Goal: Task Accomplishment & Management: Use online tool/utility

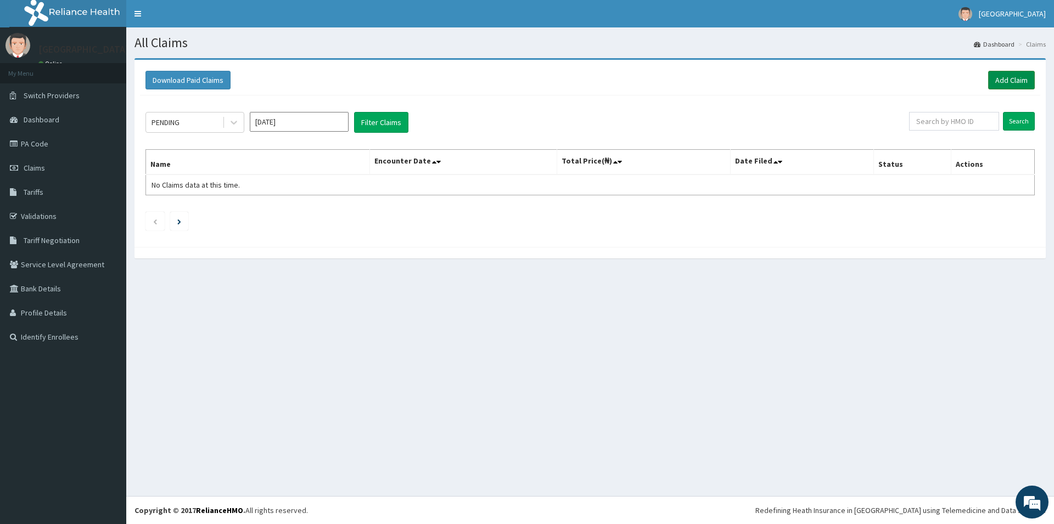
click at [1011, 81] on link "Add Claim" at bounding box center [1011, 80] width 47 height 19
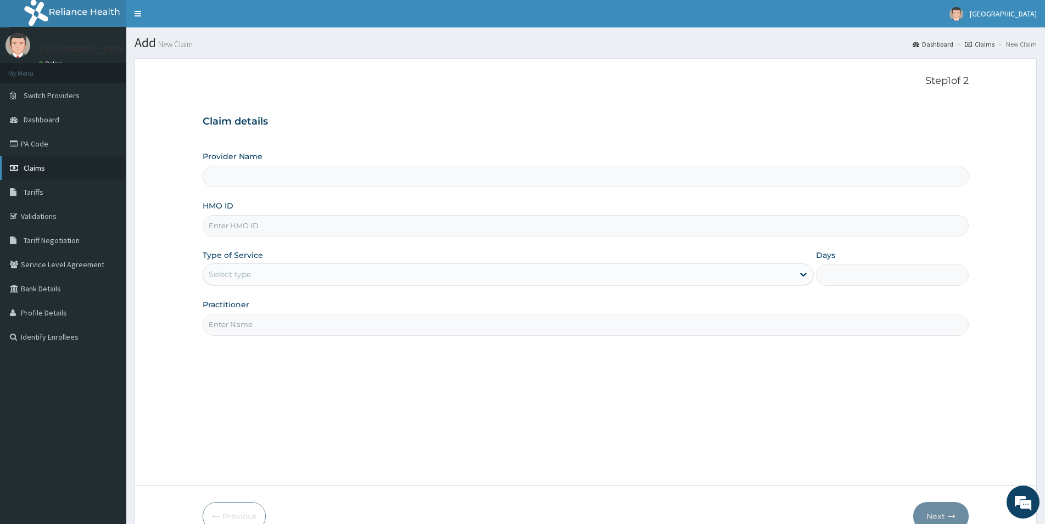
click at [60, 169] on link "Claims" at bounding box center [63, 168] width 126 height 24
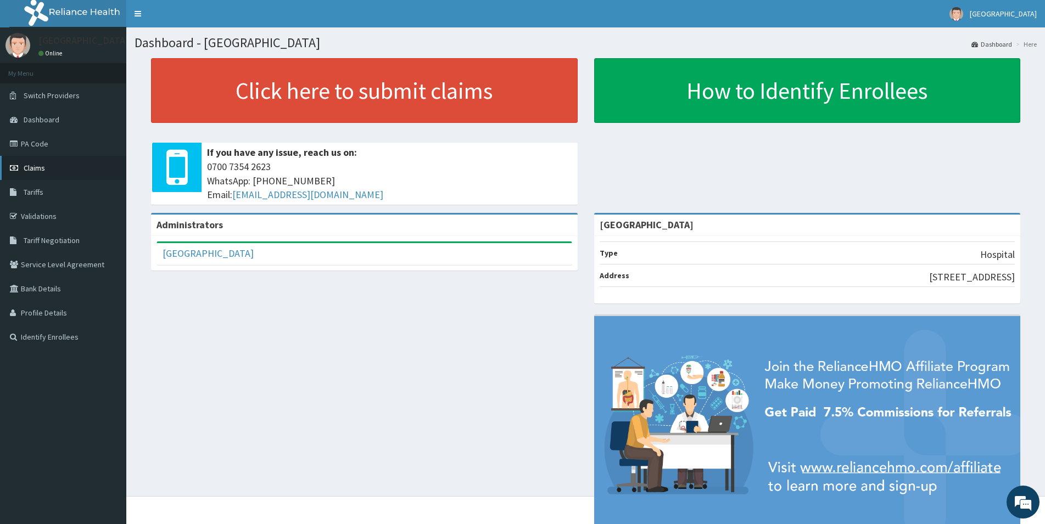
click at [57, 170] on link "Claims" at bounding box center [63, 168] width 126 height 24
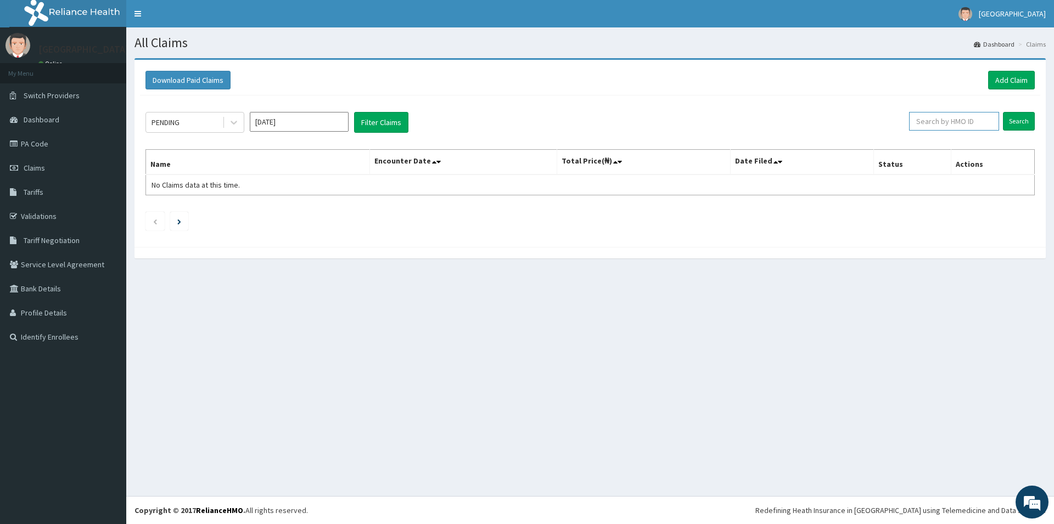
click at [935, 125] on input "text" at bounding box center [954, 121] width 90 height 19
type input "p"
type input "PBT/10059/A"
click at [1017, 122] on input "Search" at bounding box center [1019, 121] width 32 height 19
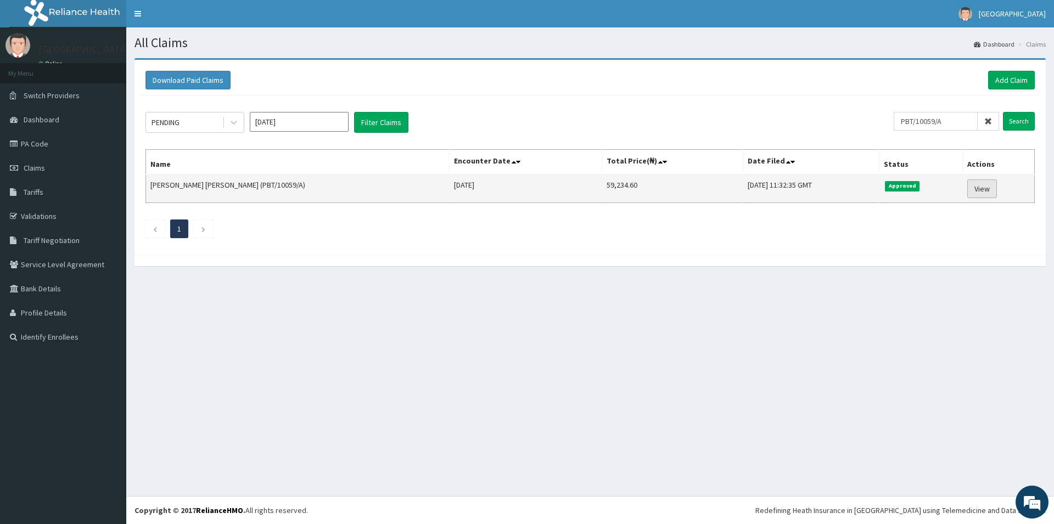
click at [985, 190] on link "View" at bounding box center [982, 188] width 30 height 19
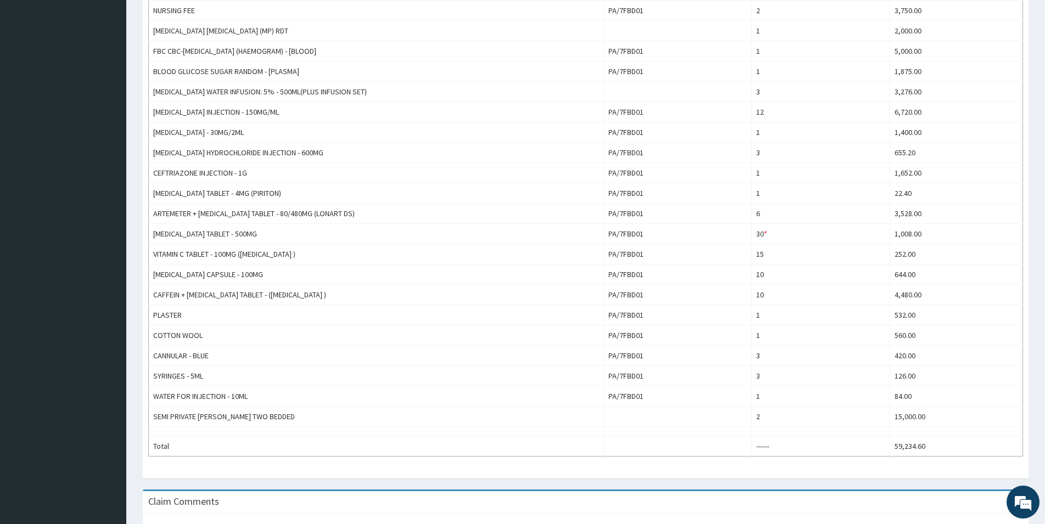
scroll to position [402, 0]
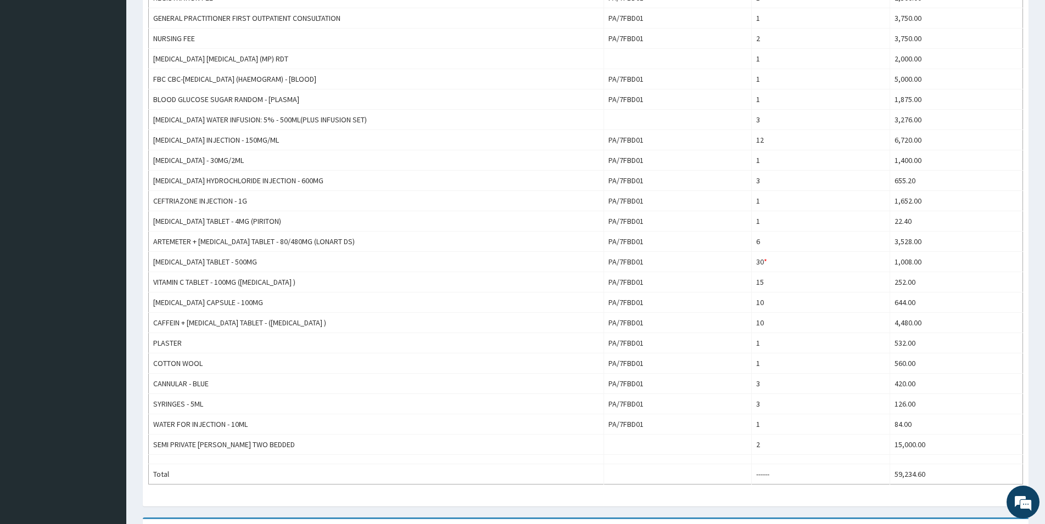
click at [1042, 2] on div "Provider - Spring Height Hospital HMO ID PBT/10059/A (MUHAMMADU RABIU BASHIR) P…" at bounding box center [585, 486] width 918 height 1660
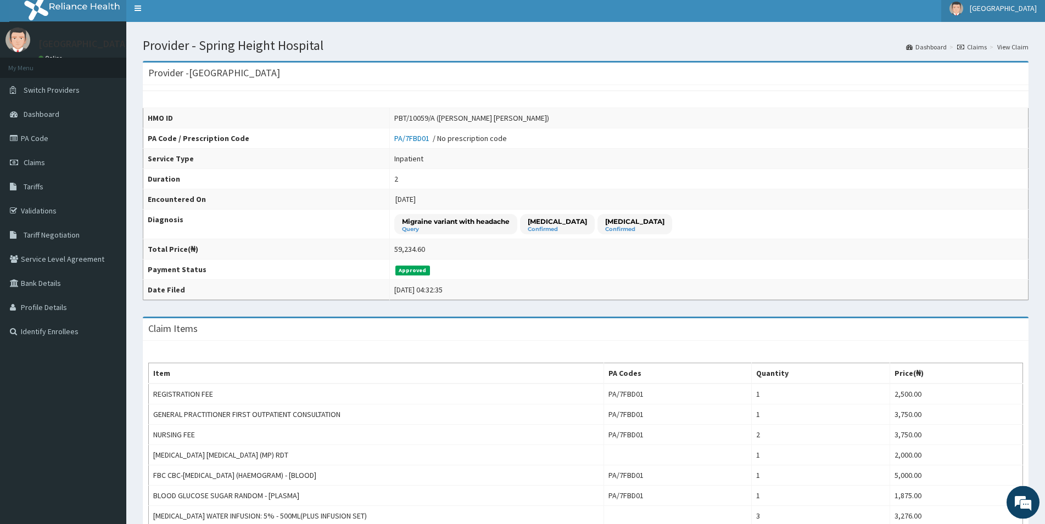
scroll to position [0, 0]
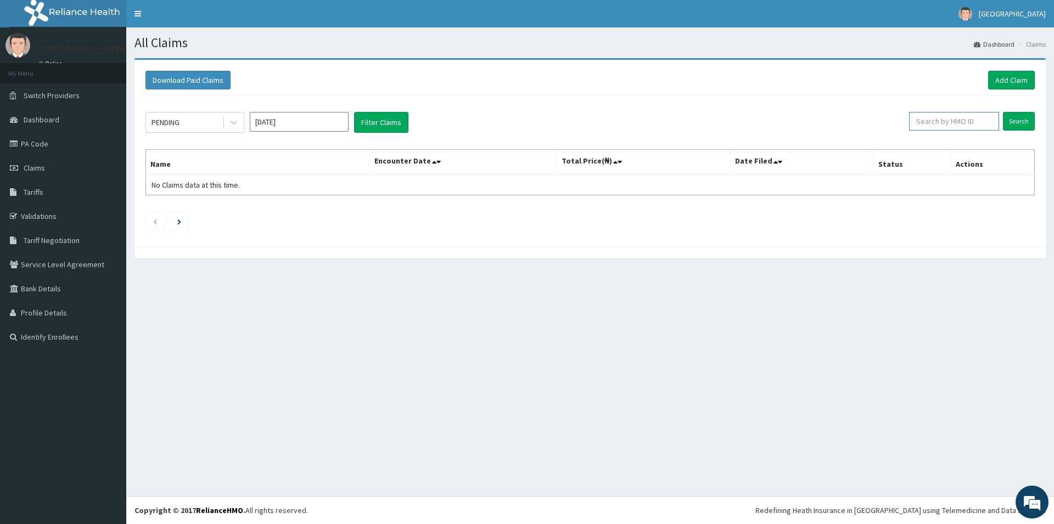
click at [933, 127] on input "text" at bounding box center [954, 121] width 90 height 19
click at [1017, 124] on input "Search" at bounding box center [1019, 121] width 32 height 19
click at [942, 120] on input "PBT/10030/A" at bounding box center [936, 121] width 84 height 19
click at [1012, 121] on input "Search" at bounding box center [1019, 121] width 32 height 19
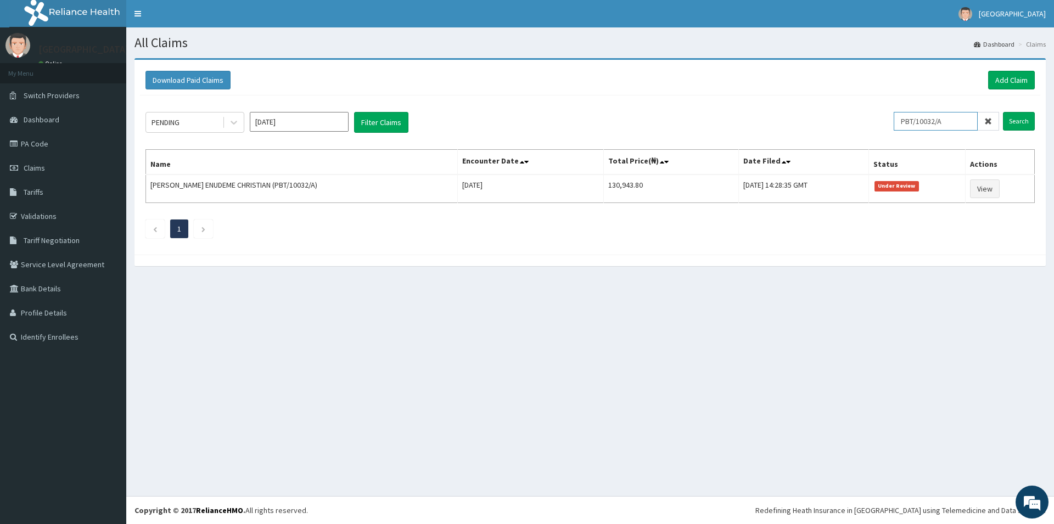
click at [962, 124] on input "PBT/10032/A" at bounding box center [936, 121] width 84 height 19
click at [942, 120] on input "PBT/10032/A" at bounding box center [936, 121] width 84 height 19
click at [1021, 120] on input "Search" at bounding box center [1019, 121] width 32 height 19
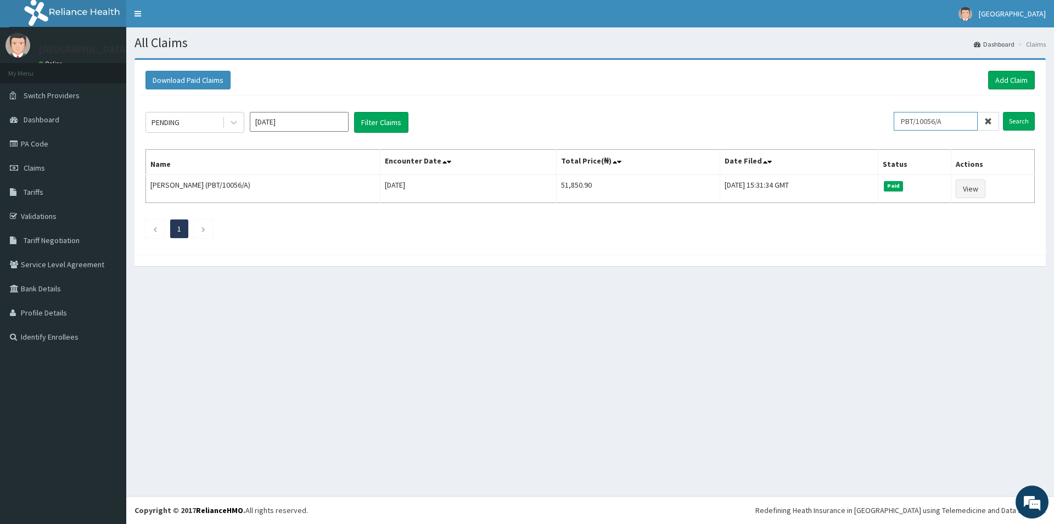
click at [942, 122] on input "PBT/10056/A" at bounding box center [936, 121] width 84 height 19
click at [1017, 123] on input "Search" at bounding box center [1019, 121] width 32 height 19
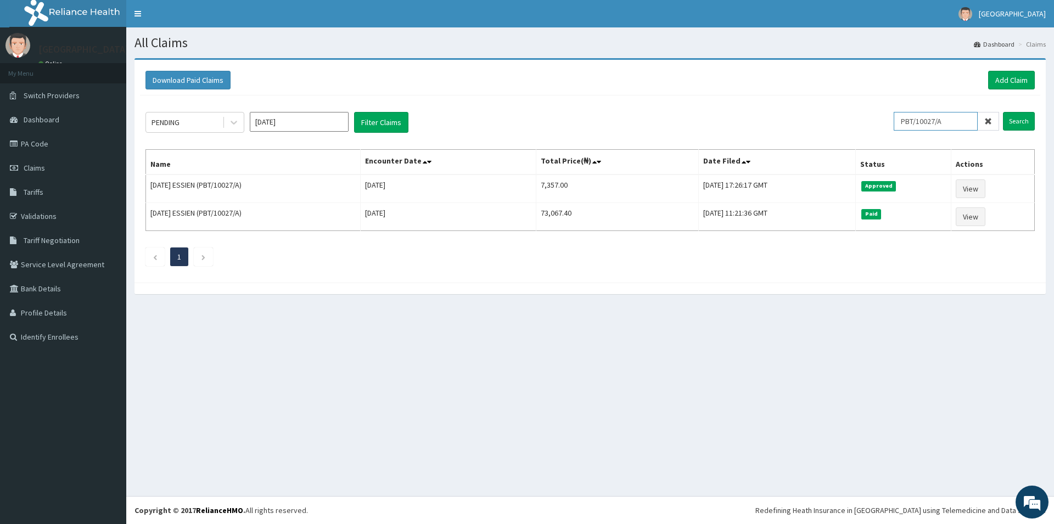
click at [949, 122] on input "PBT/10027/A" at bounding box center [936, 121] width 84 height 19
type input "P"
click at [1012, 120] on input "Search" at bounding box center [1019, 121] width 32 height 19
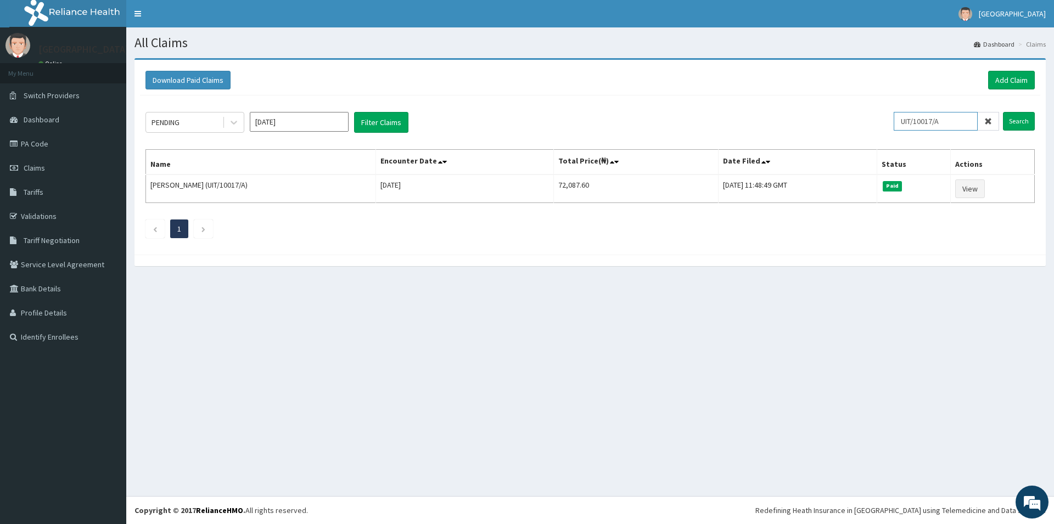
click at [948, 120] on input "UIT/10017/A" at bounding box center [936, 121] width 84 height 19
type input "U"
click at [1018, 120] on input "Search" at bounding box center [1019, 121] width 32 height 19
click at [942, 121] on input "PBT/10005/C" at bounding box center [936, 121] width 84 height 19
click at [950, 123] on input "PBT/10002/C" at bounding box center [936, 121] width 84 height 19
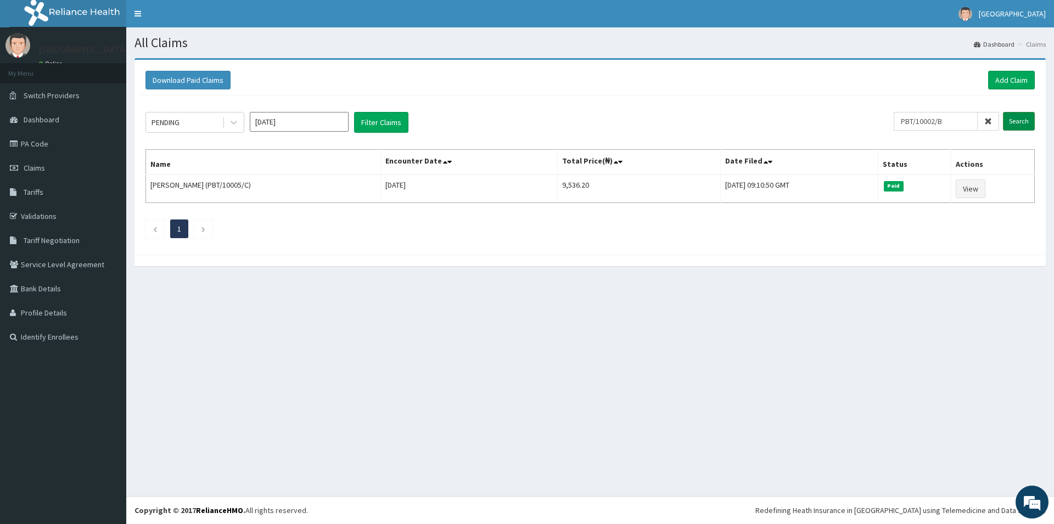
click at [1013, 122] on input "Search" at bounding box center [1019, 121] width 32 height 19
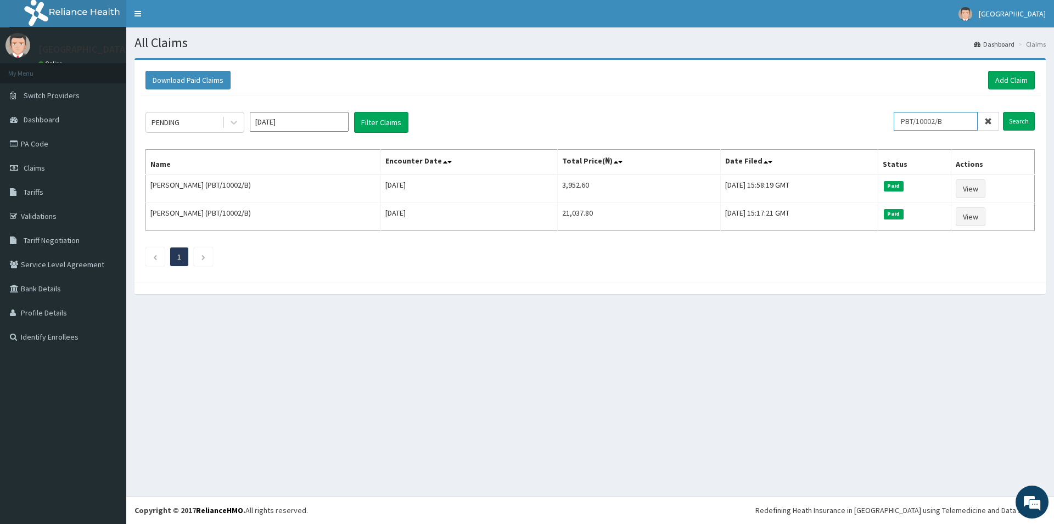
click at [941, 120] on input "PBT/10002/B" at bounding box center [936, 121] width 84 height 19
click at [955, 127] on input "PBT/10023/B" at bounding box center [936, 121] width 84 height 19
type input "PBT/10023/A"
click at [1018, 125] on input "Search" at bounding box center [1019, 121] width 32 height 19
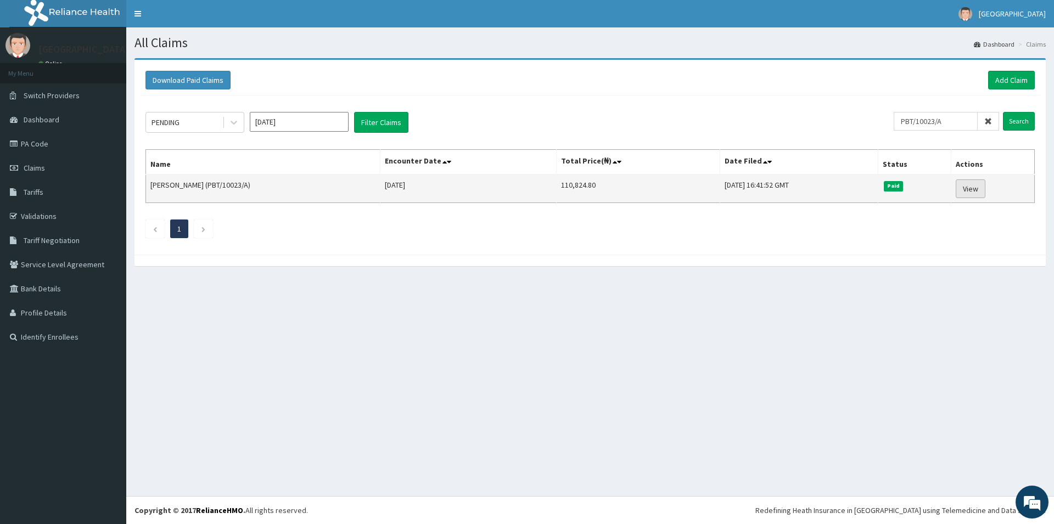
click at [980, 189] on link "View" at bounding box center [971, 188] width 30 height 19
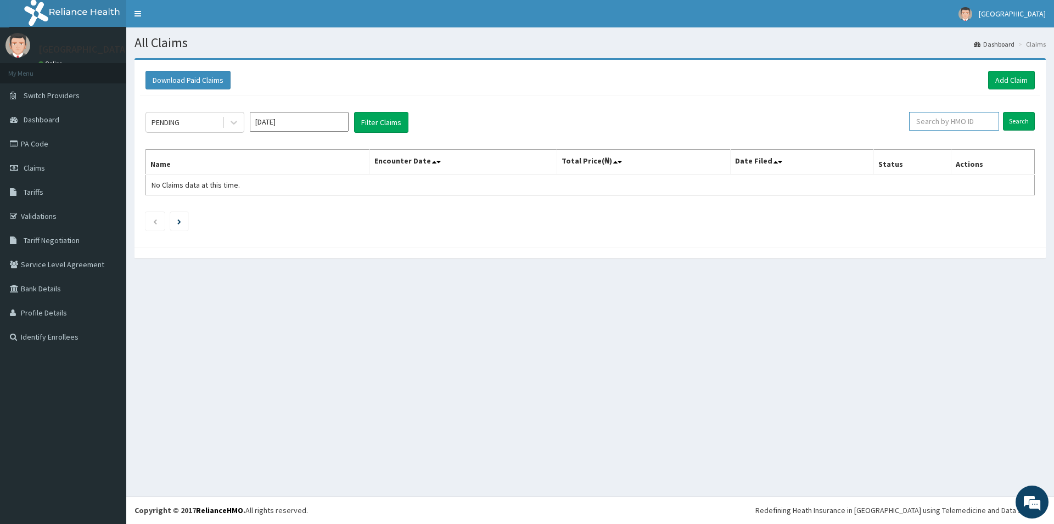
click at [928, 121] on input "text" at bounding box center [954, 121] width 90 height 19
click at [1018, 123] on input "Search" at bounding box center [1019, 121] width 32 height 19
click at [957, 122] on input "PES/10059/B" at bounding box center [936, 121] width 84 height 19
click at [1025, 120] on input "Search" at bounding box center [1019, 121] width 32 height 19
click at [957, 122] on input "PES/10059/C" at bounding box center [936, 121] width 84 height 19
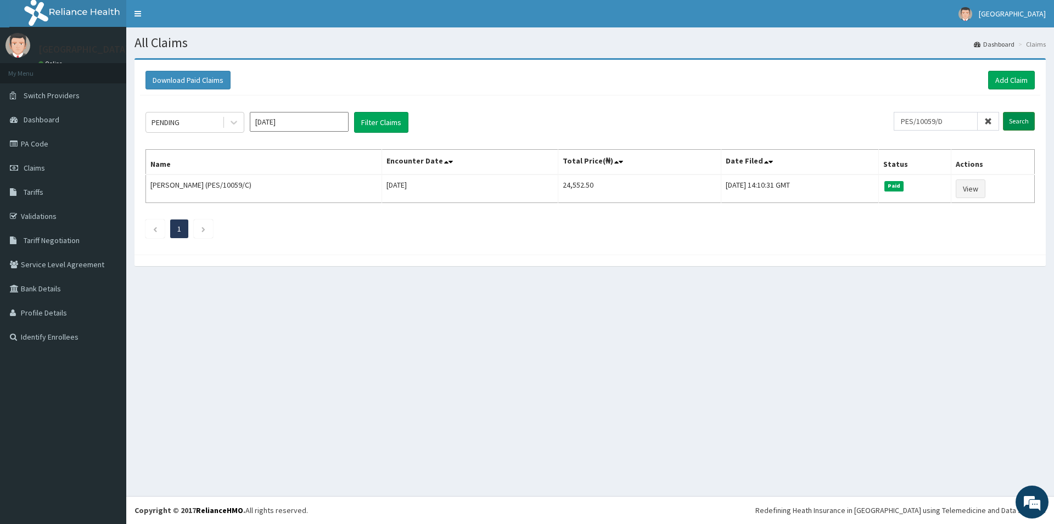
click at [1012, 124] on input "Search" at bounding box center [1019, 121] width 32 height 19
click at [953, 123] on input "PES/10059/D" at bounding box center [936, 121] width 84 height 19
click at [1010, 123] on input "Search" at bounding box center [1019, 121] width 32 height 19
click at [951, 122] on input "PES/10059/E" at bounding box center [936, 121] width 84 height 19
click at [942, 121] on input "PES/10059/A" at bounding box center [936, 121] width 84 height 19
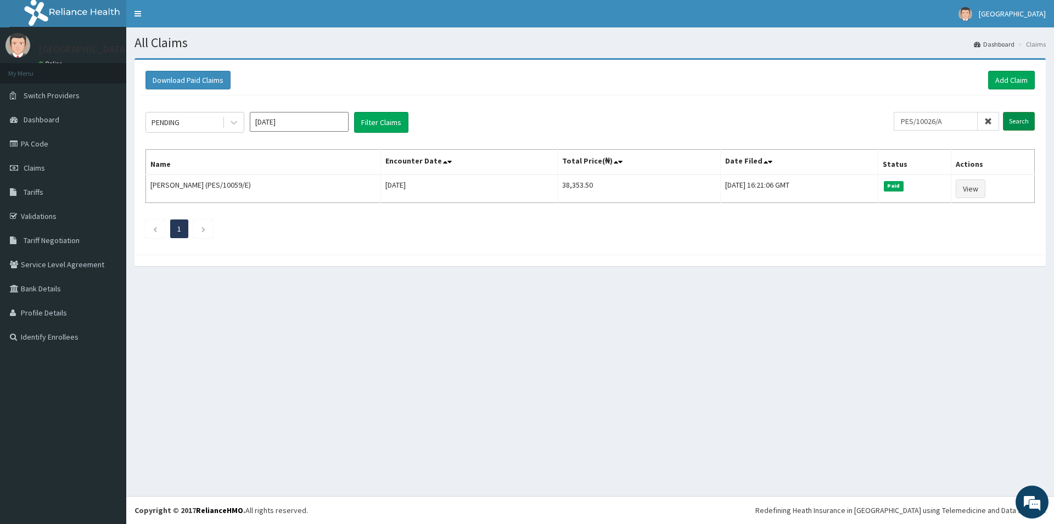
click at [1013, 119] on input "Search" at bounding box center [1019, 121] width 32 height 19
click at [920, 123] on input "PES/10026/A" at bounding box center [936, 121] width 84 height 19
click at [1025, 121] on input "Search" at bounding box center [1019, 121] width 32 height 19
click at [953, 122] on input "PBT/10026/A" at bounding box center [936, 121] width 84 height 19
click at [1013, 128] on input "Search" at bounding box center [1019, 121] width 32 height 19
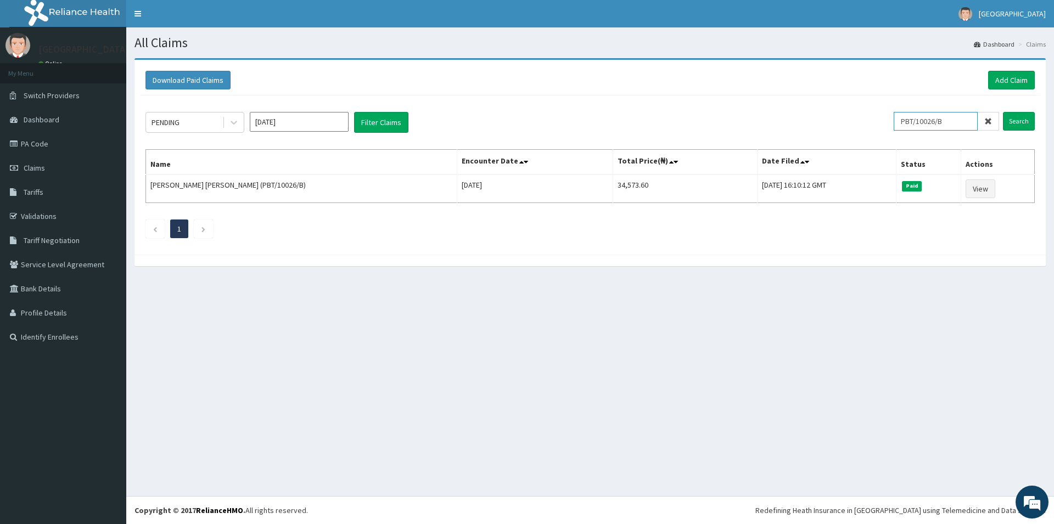
click at [956, 126] on input "PBT/10026/B" at bounding box center [936, 121] width 84 height 19
click at [941, 121] on input "PBT/10026/C" at bounding box center [936, 121] width 84 height 19
type input "PBT/10022/C"
click at [1024, 125] on input "Search" at bounding box center [1019, 121] width 32 height 19
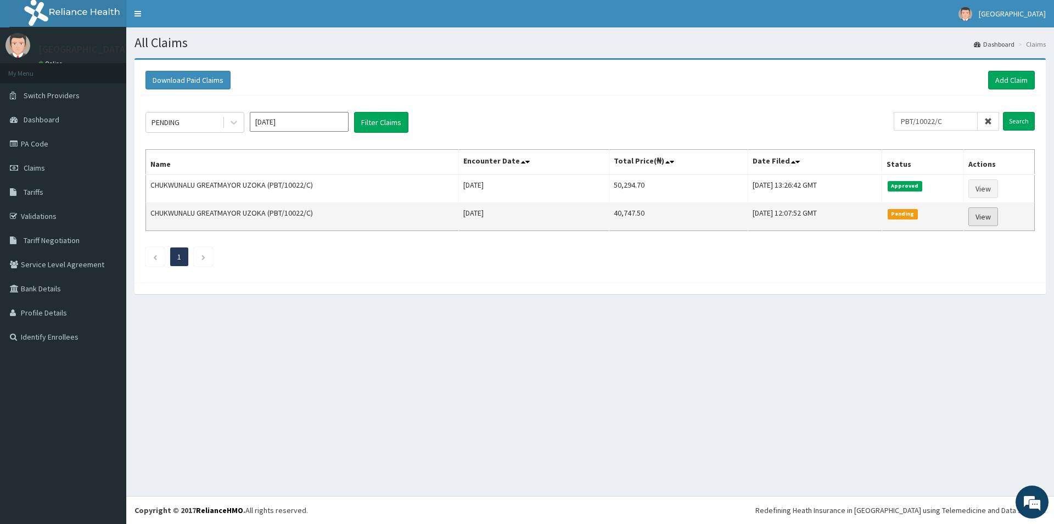
click at [990, 220] on link "View" at bounding box center [983, 216] width 30 height 19
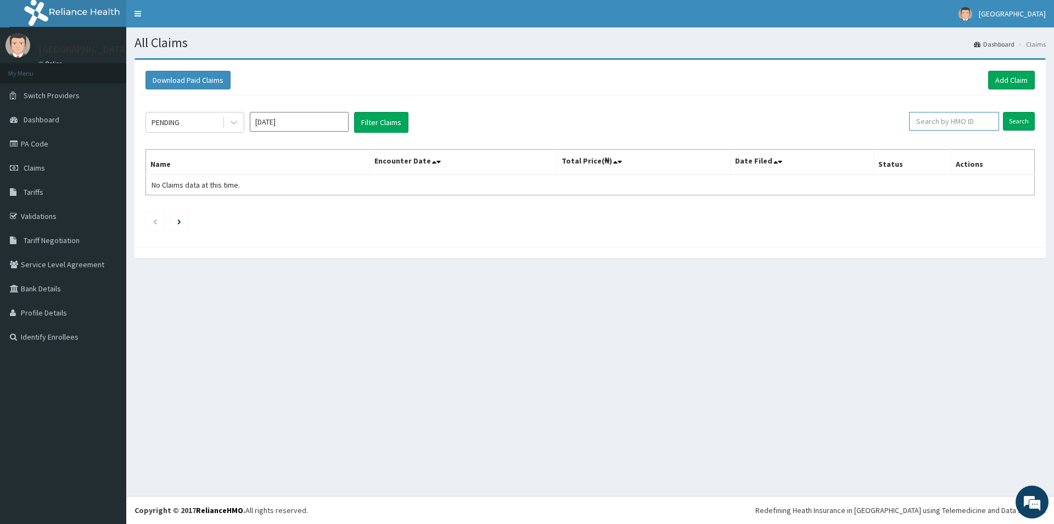
click at [941, 122] on input "text" at bounding box center [954, 121] width 90 height 19
click at [1010, 119] on input "Search" at bounding box center [1019, 121] width 32 height 19
click at [956, 124] on input "PBT/10037/A" at bounding box center [936, 121] width 84 height 19
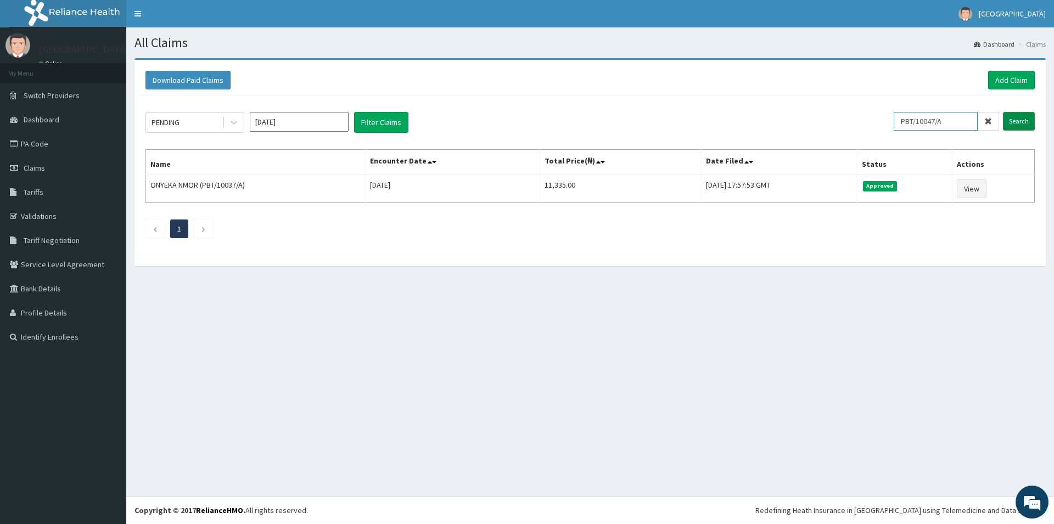
type input "PBT/10047/A"
click at [1021, 119] on input "Search" at bounding box center [1019, 121] width 32 height 19
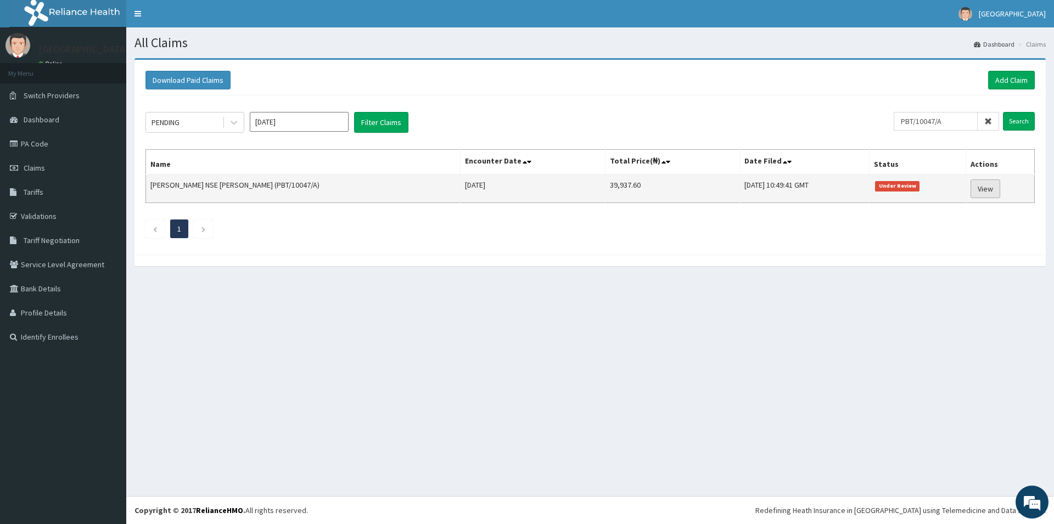
click at [980, 184] on link "View" at bounding box center [985, 188] width 30 height 19
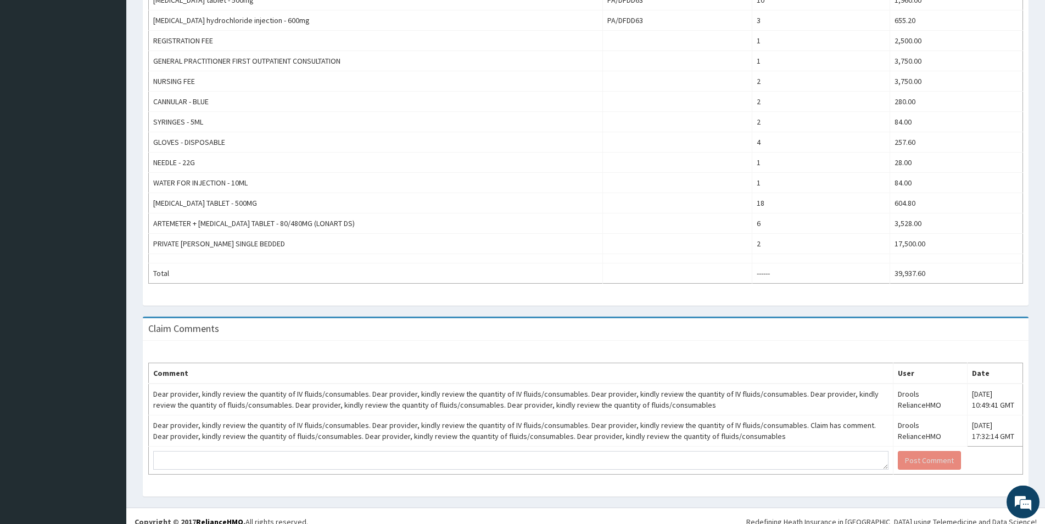
scroll to position [453, 0]
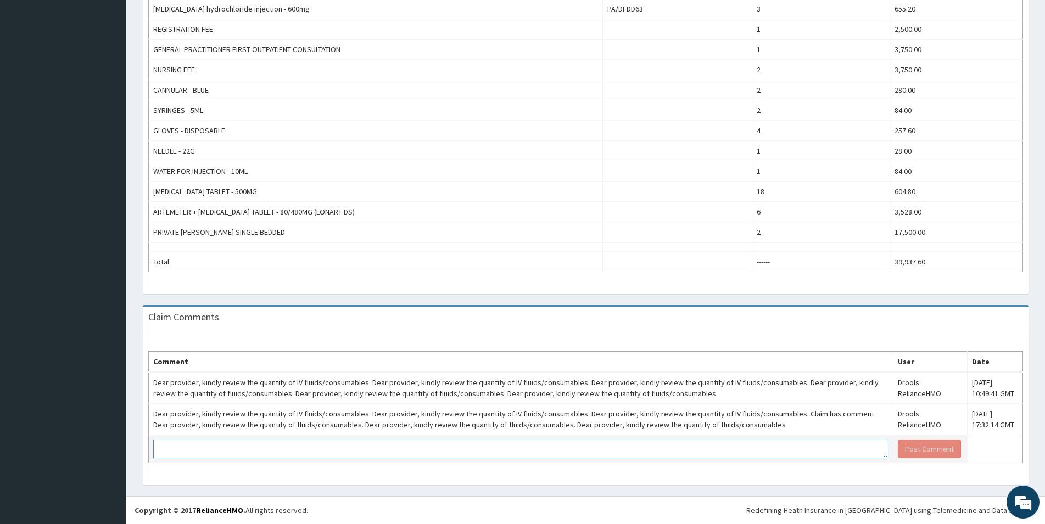
click at [225, 452] on textarea at bounding box center [520, 449] width 735 height 19
type textarea "d"
click at [375, 450] on textarea "Dear viewer, please kindly be informed that i have gone through the IV fluids/c…" at bounding box center [520, 449] width 735 height 19
click at [460, 451] on textarea "Dear viewer, please kindly be informed that i have gone through the quantity of…" at bounding box center [520, 449] width 735 height 19
click at [510, 452] on textarea "Dear viewer, please kindly be informed that i have gone through the quantity of…" at bounding box center [520, 449] width 735 height 19
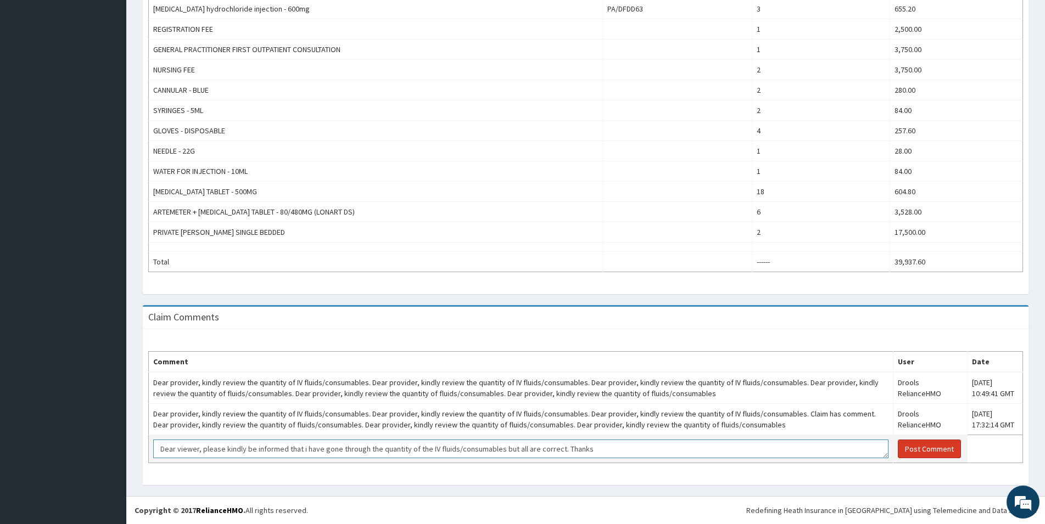
type textarea "Dear viewer, please kindly be informed that i have gone through the quantity of…"
click at [922, 450] on button "Post Comment" at bounding box center [928, 449] width 63 height 19
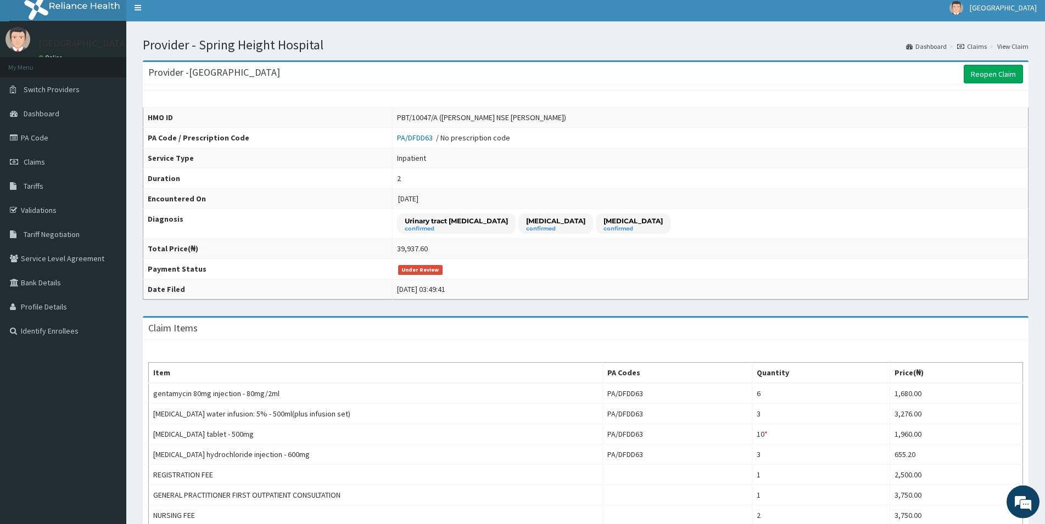
scroll to position [0, 0]
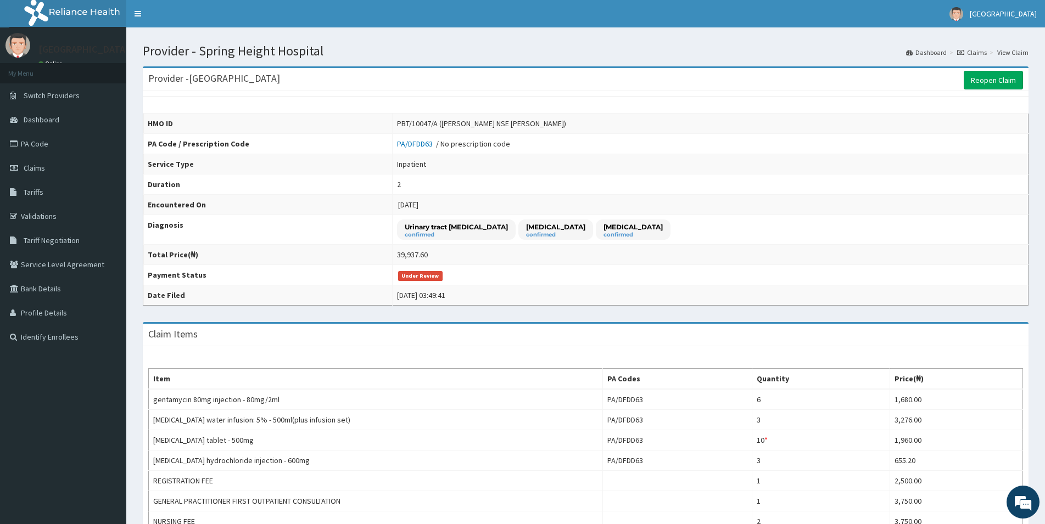
drag, startPoint x: 1050, startPoint y: 7, endPoint x: 692, endPoint y: 9, distance: 358.4
